Goal: Check status: Check status

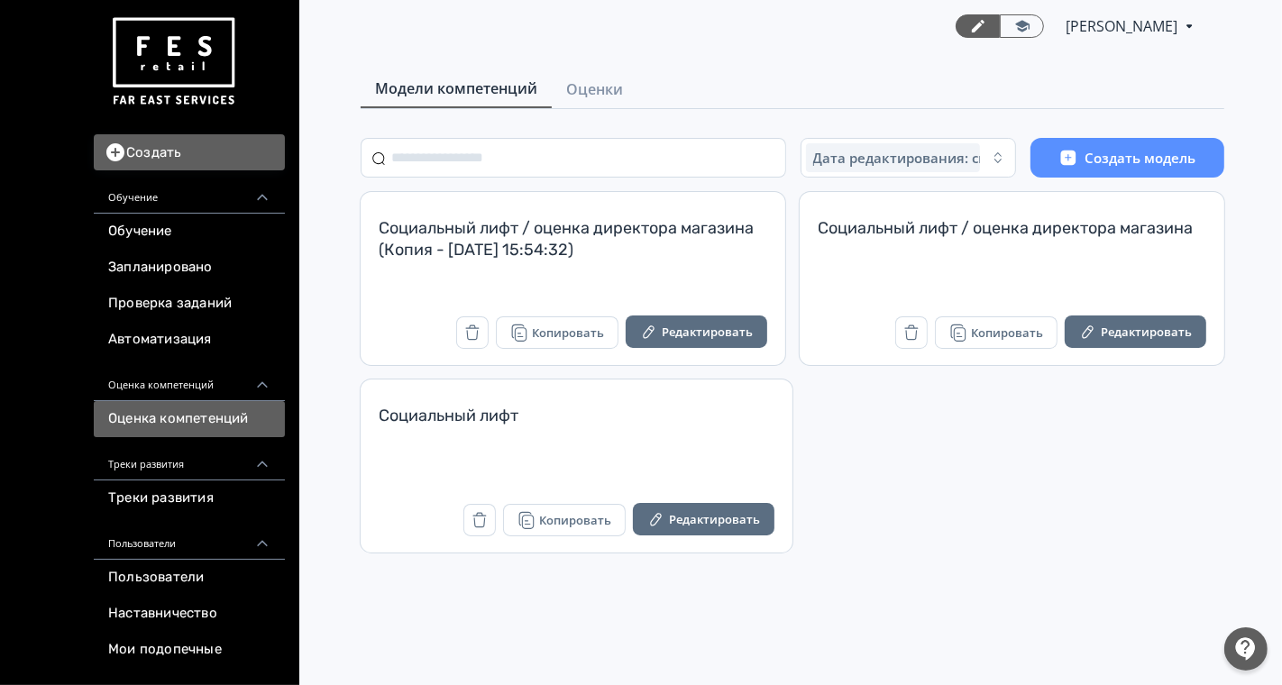
click at [584, 108] on div "Модели компетенций Оценки" at bounding box center [793, 89] width 864 height 39
click at [591, 80] on span "Оценки" at bounding box center [594, 89] width 57 height 22
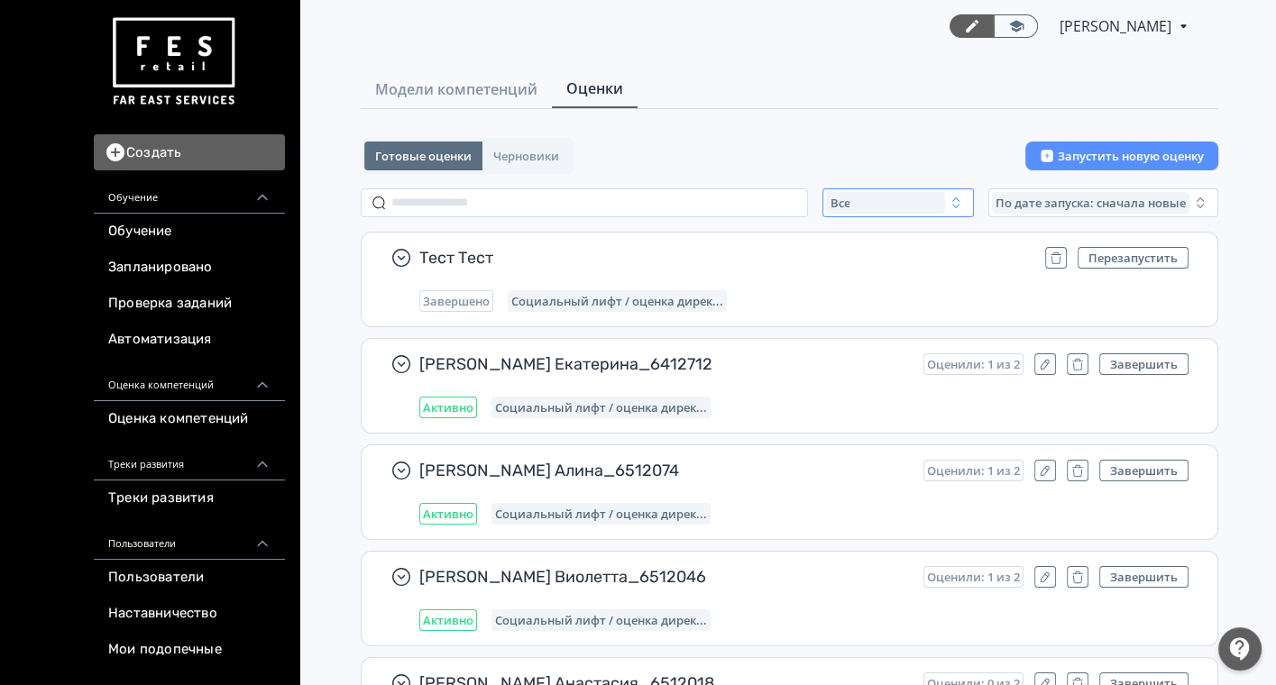
click at [852, 198] on div "Все" at bounding box center [885, 203] width 119 height 22
click at [898, 307] on span "Завершенные" at bounding box center [893, 309] width 94 height 18
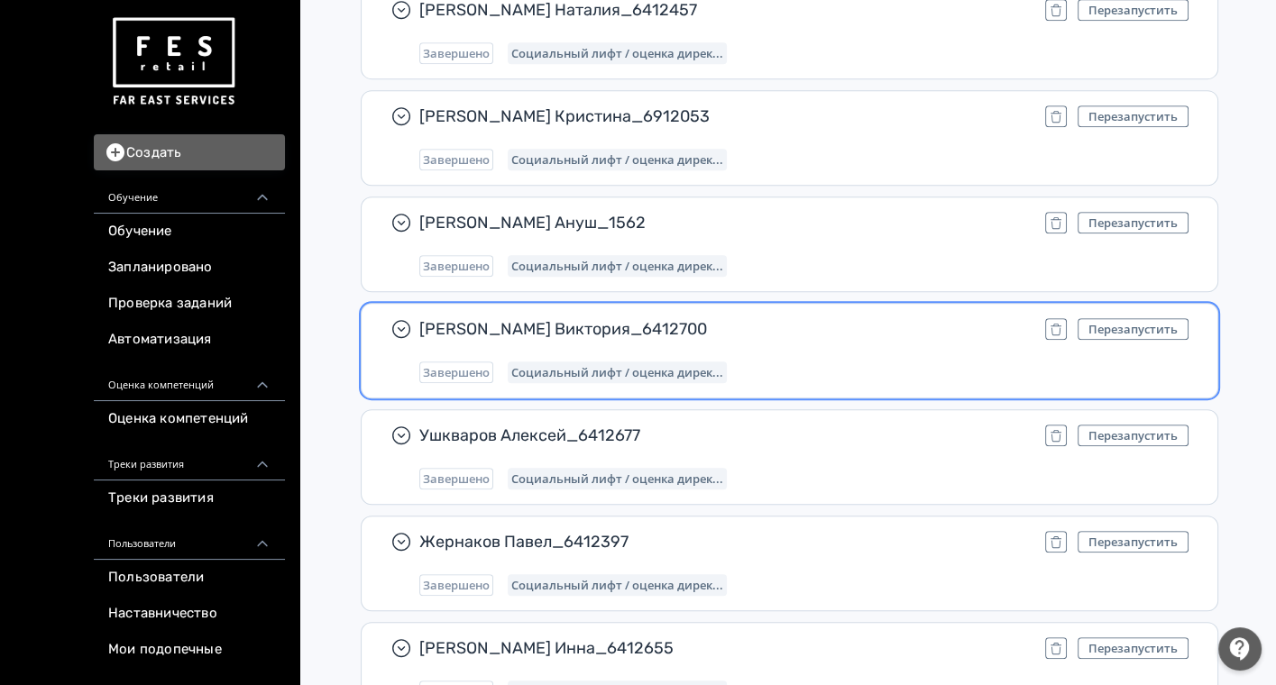
scroll to position [902, 0]
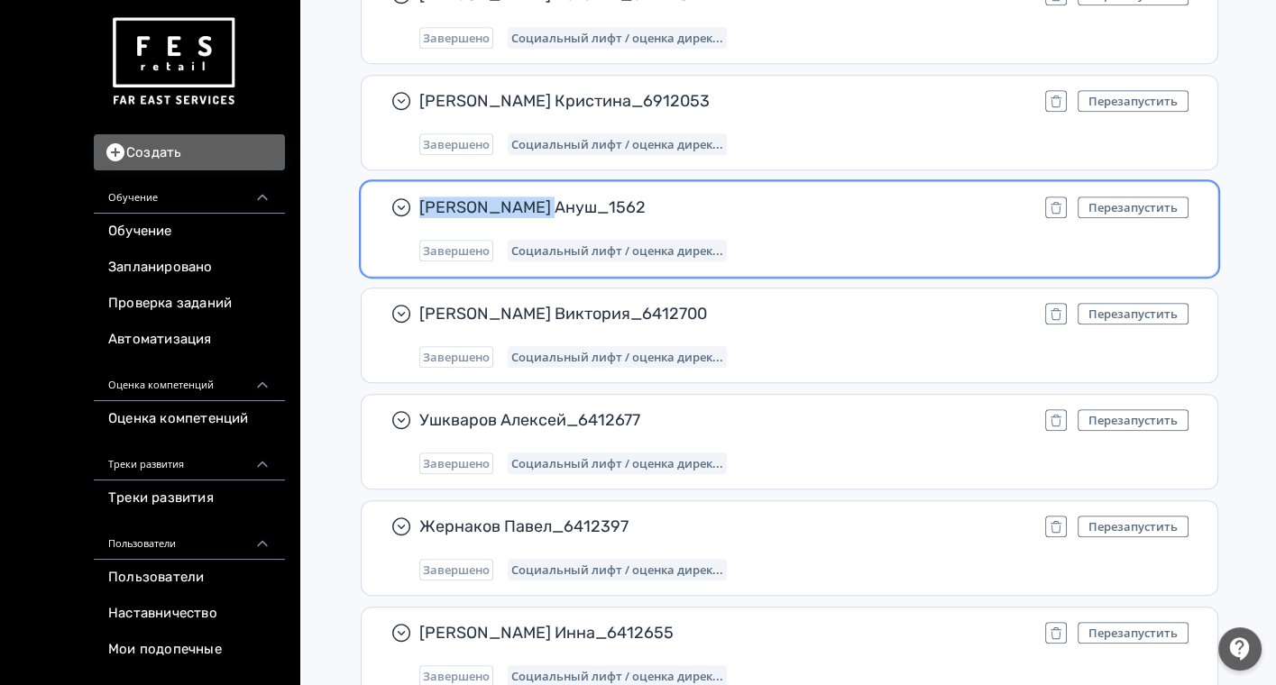
drag, startPoint x: 415, startPoint y: 193, endPoint x: 569, endPoint y: 207, distance: 154.9
click at [569, 207] on div "[PERSON_NAME] Ануш_1562 Перезапустить Завершено Социальный лифт / оценка дирек.…" at bounding box center [790, 229] width 856 height 94
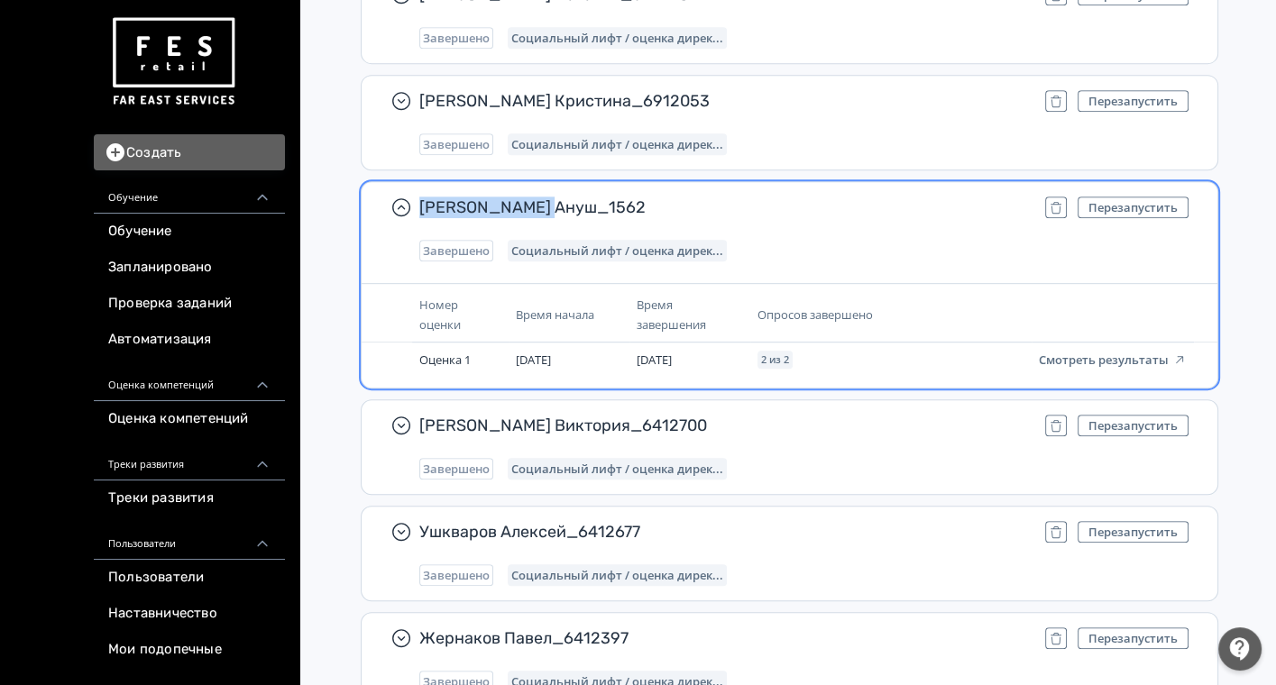
copy span "[PERSON_NAME] Ануш_1562"
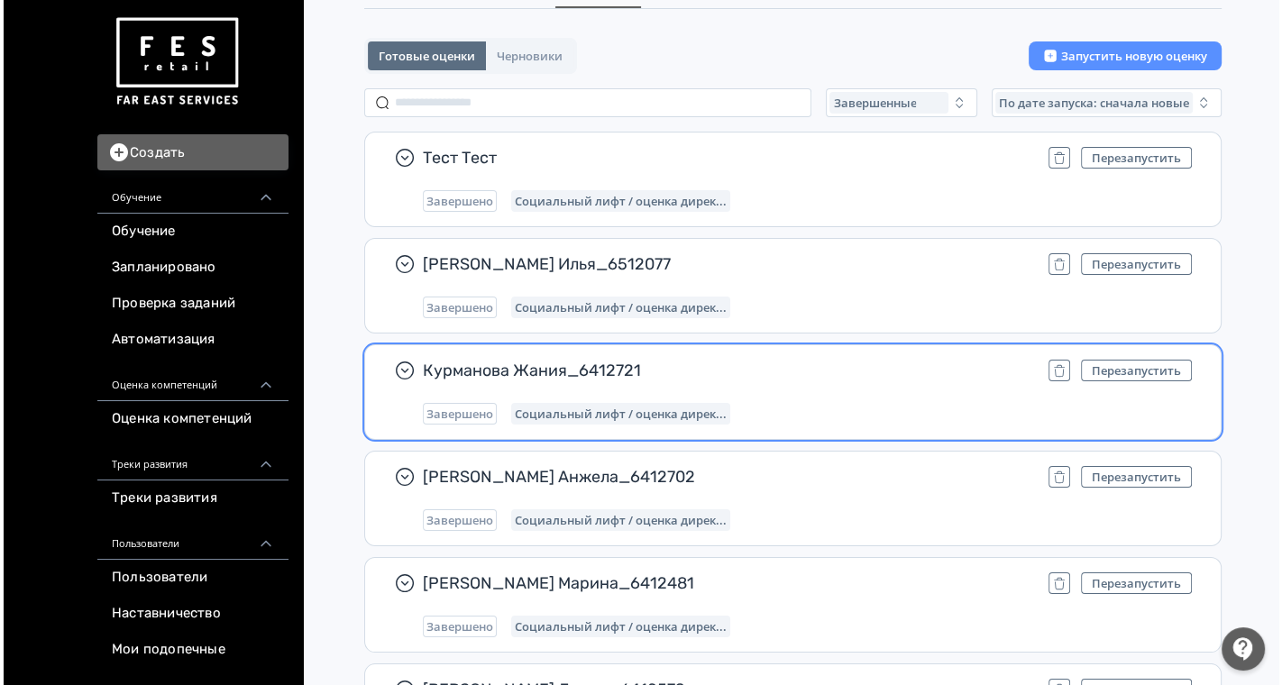
scroll to position [0, 0]
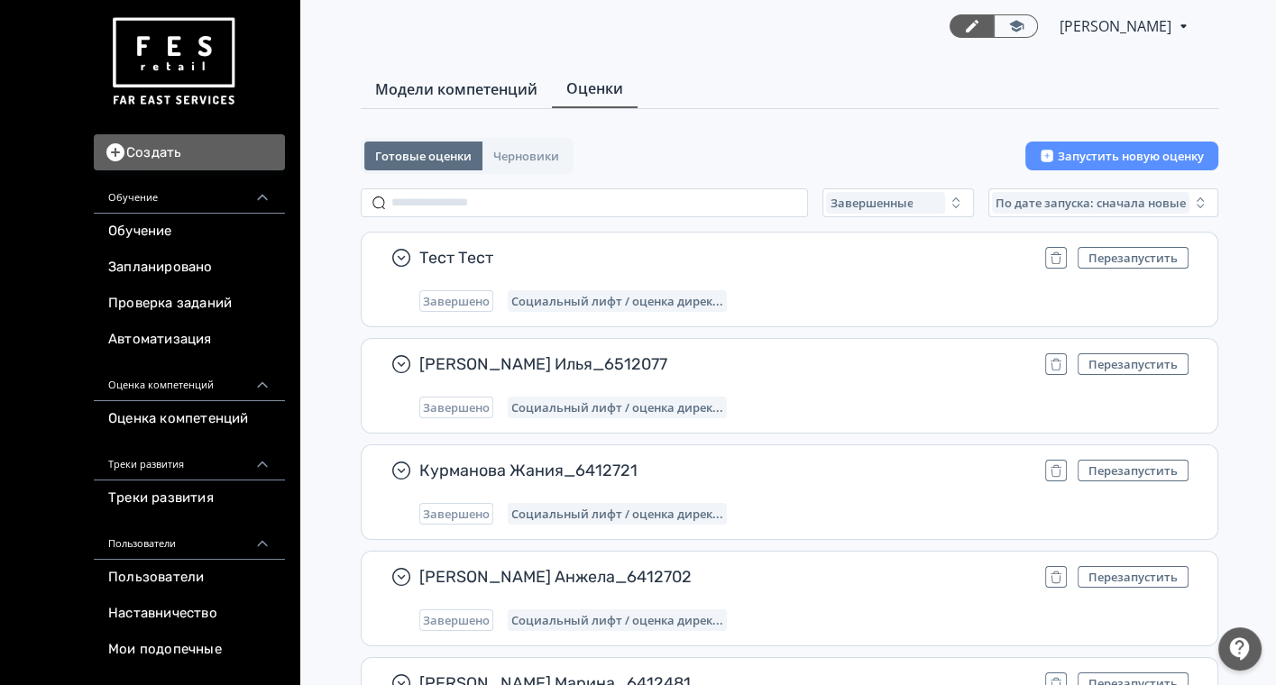
click at [418, 95] on span "Модели компетенций" at bounding box center [456, 89] width 162 height 22
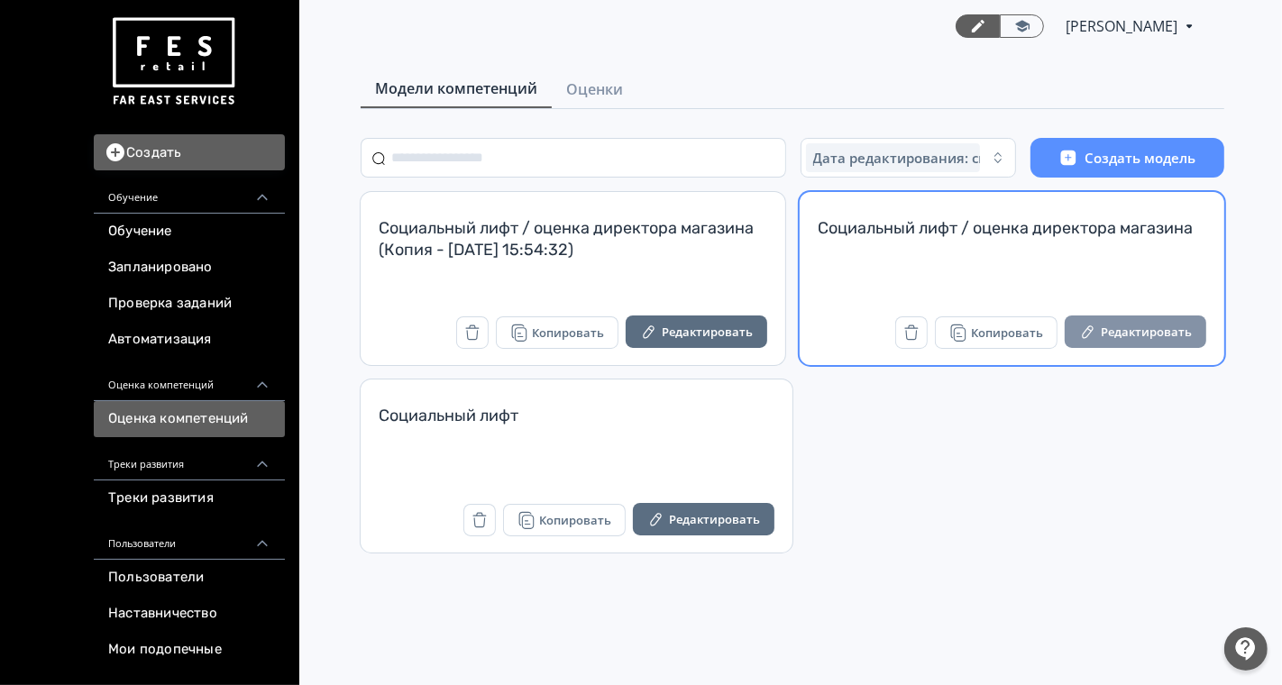
click at [1096, 326] on icon "button" at bounding box center [1088, 332] width 18 height 18
